Goal: Task Accomplishment & Management: Manage account settings

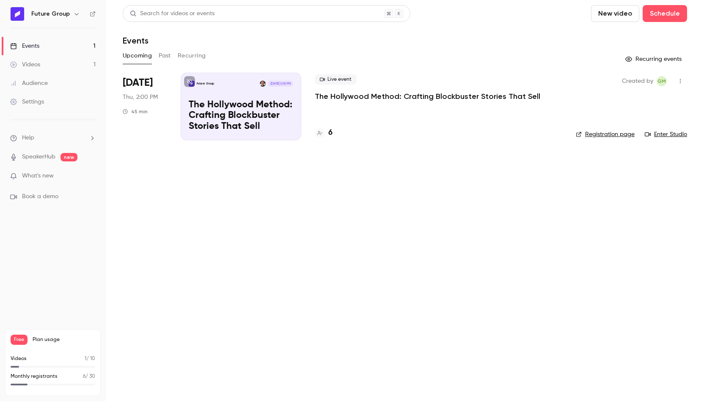
click at [361, 98] on p "The Hollywood Method: Crafting Blockbuster Stories That Sell" at bounding box center [427, 96] width 225 height 10
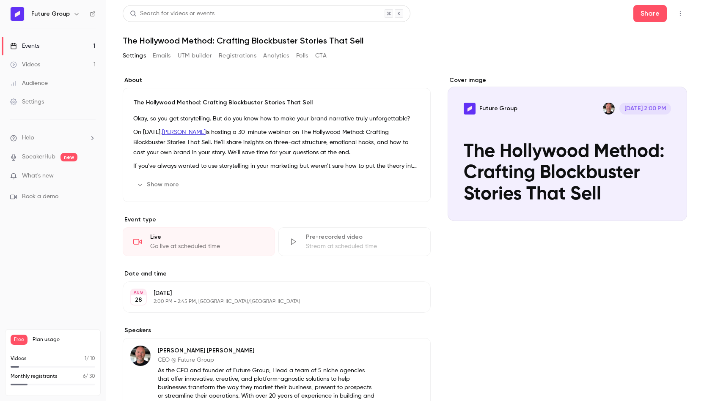
click at [227, 56] on button "Registrations" at bounding box center [238, 56] width 38 height 14
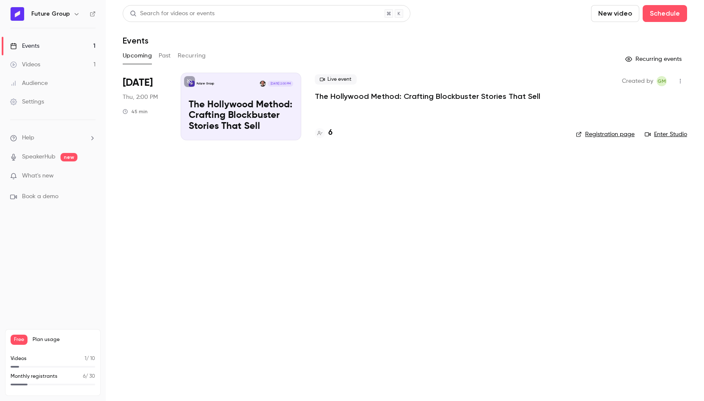
click at [620, 134] on link "Registration page" at bounding box center [605, 134] width 59 height 8
